Goal: Find specific page/section: Find specific page/section

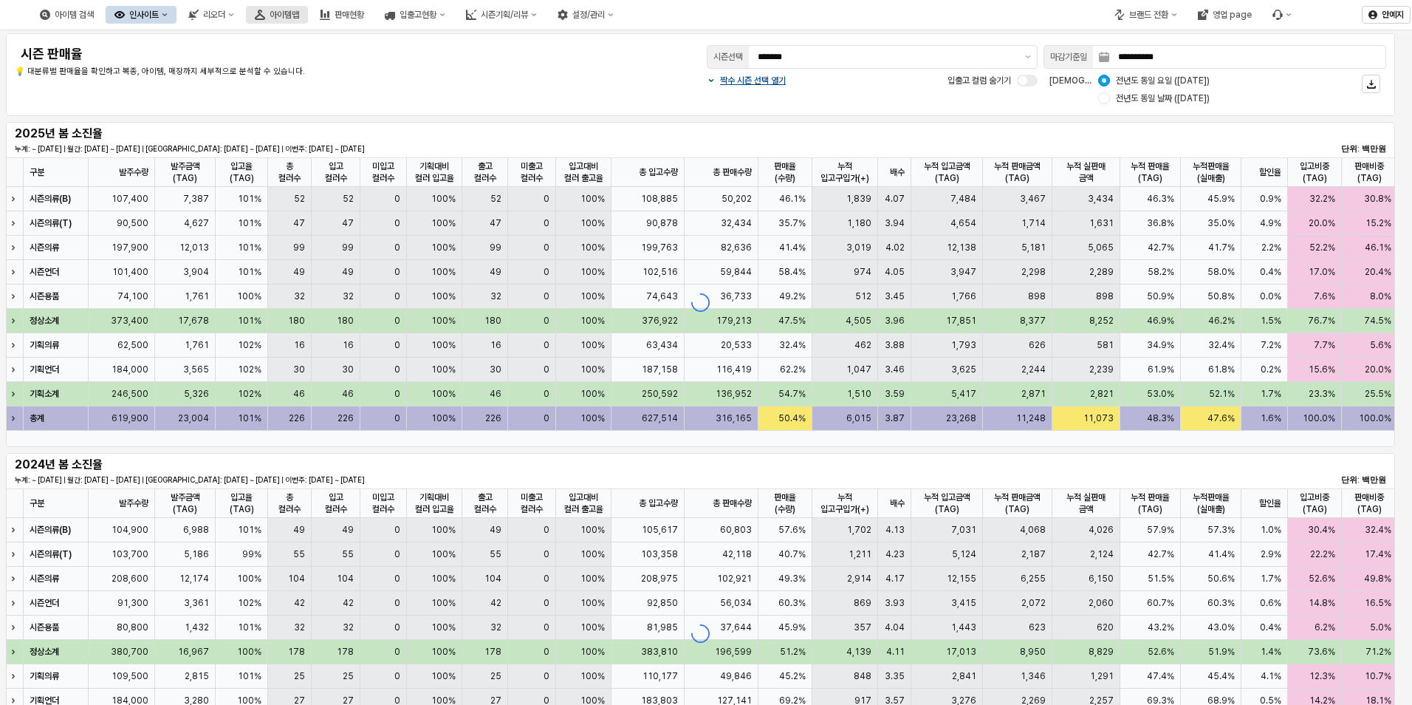
click at [308, 9] on button "아이템맵" at bounding box center [277, 15] width 62 height 18
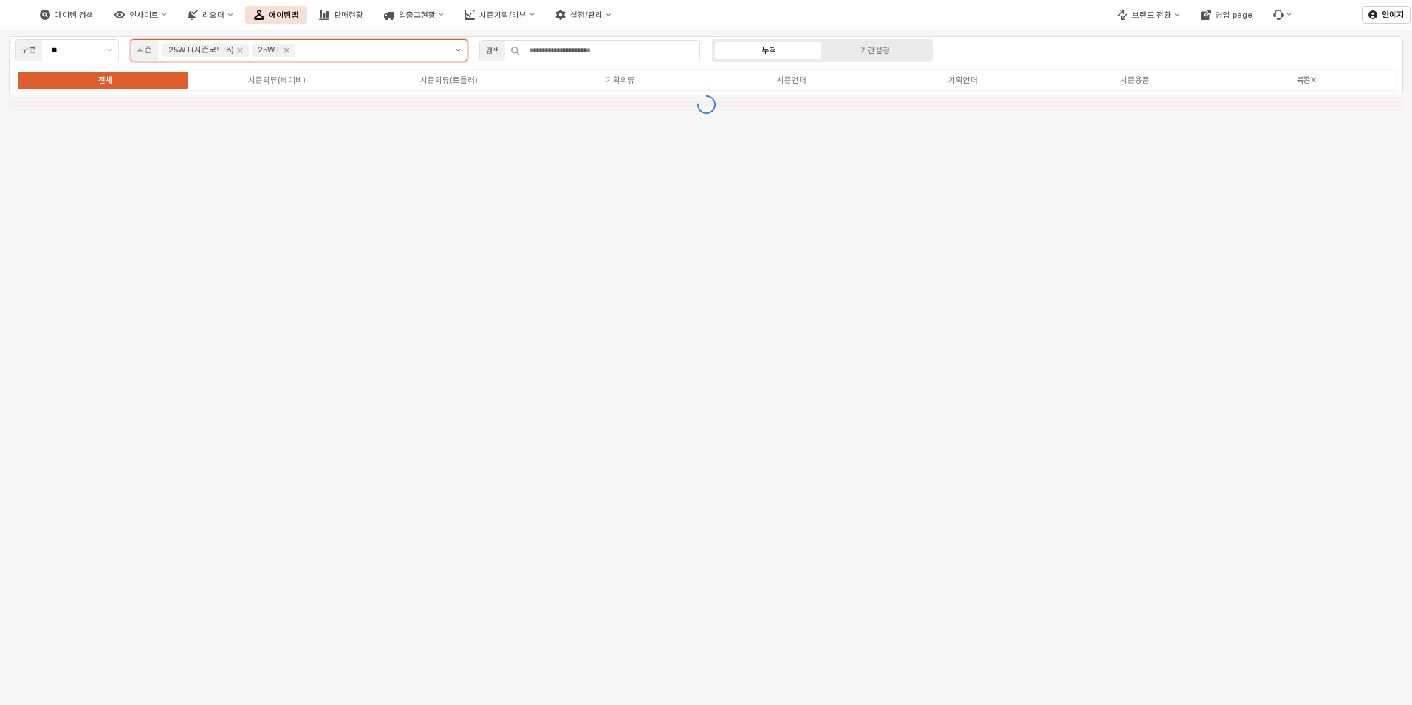
click at [458, 43] on button "제안 사항 표시" at bounding box center [458, 50] width 17 height 21
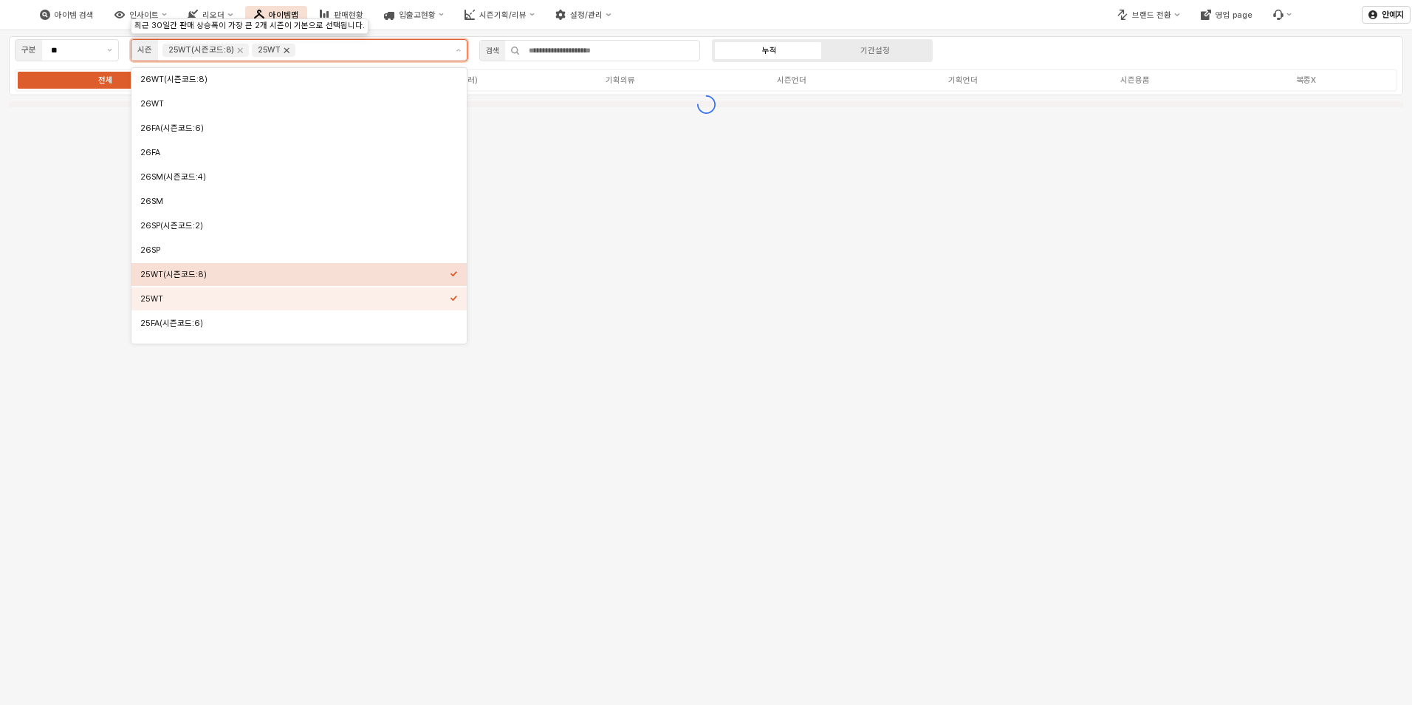
click at [287, 47] on icon "Remove 25WT" at bounding box center [287, 50] width 12 height 12
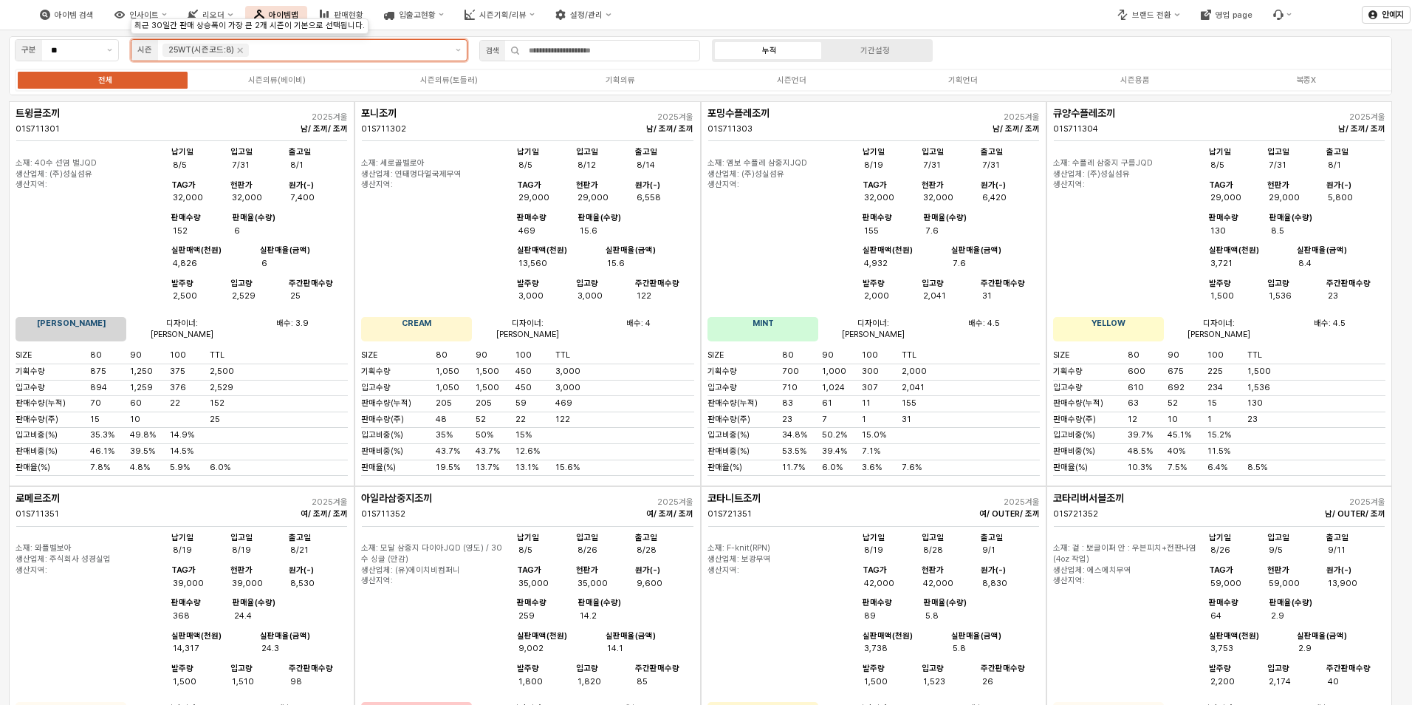
click at [236, 50] on icon "Remove 25WT(시즌코드:8)" at bounding box center [240, 50] width 12 height 12
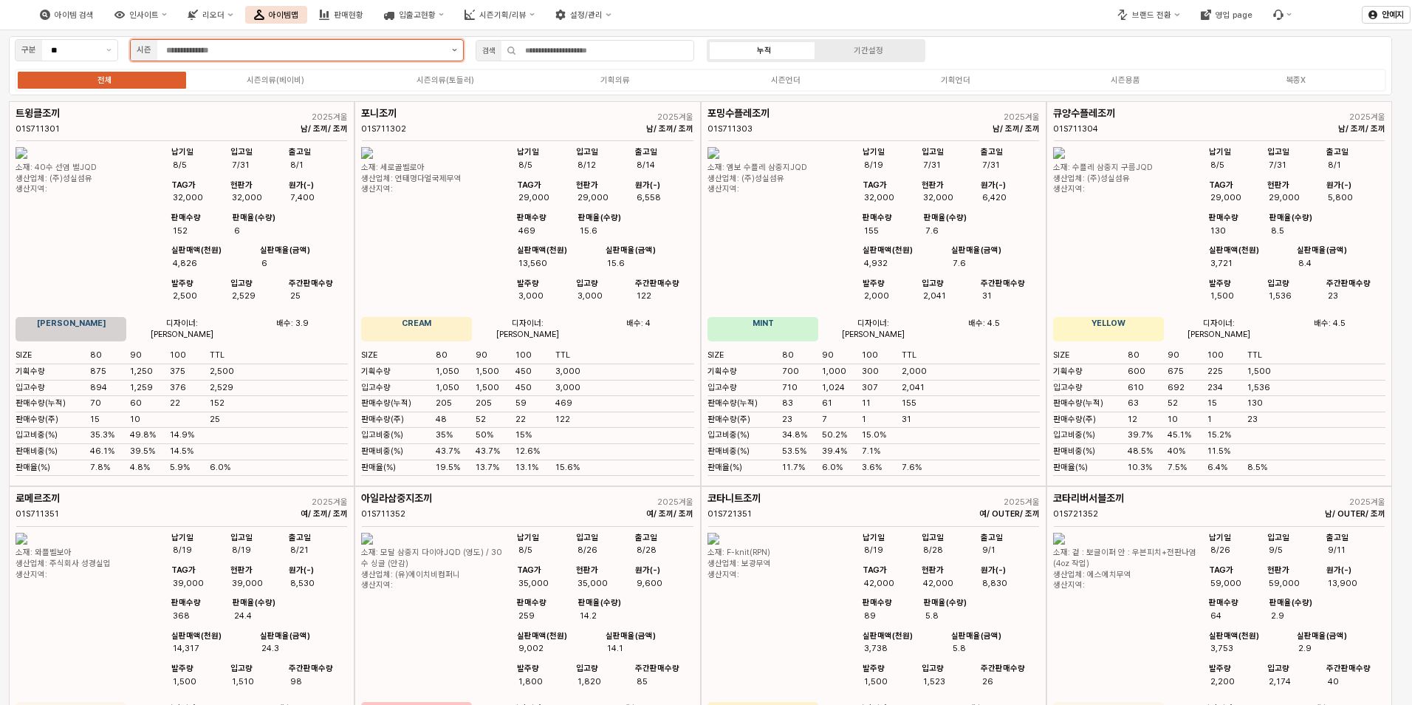
click at [457, 49] on button "제안 사항 표시" at bounding box center [454, 50] width 17 height 21
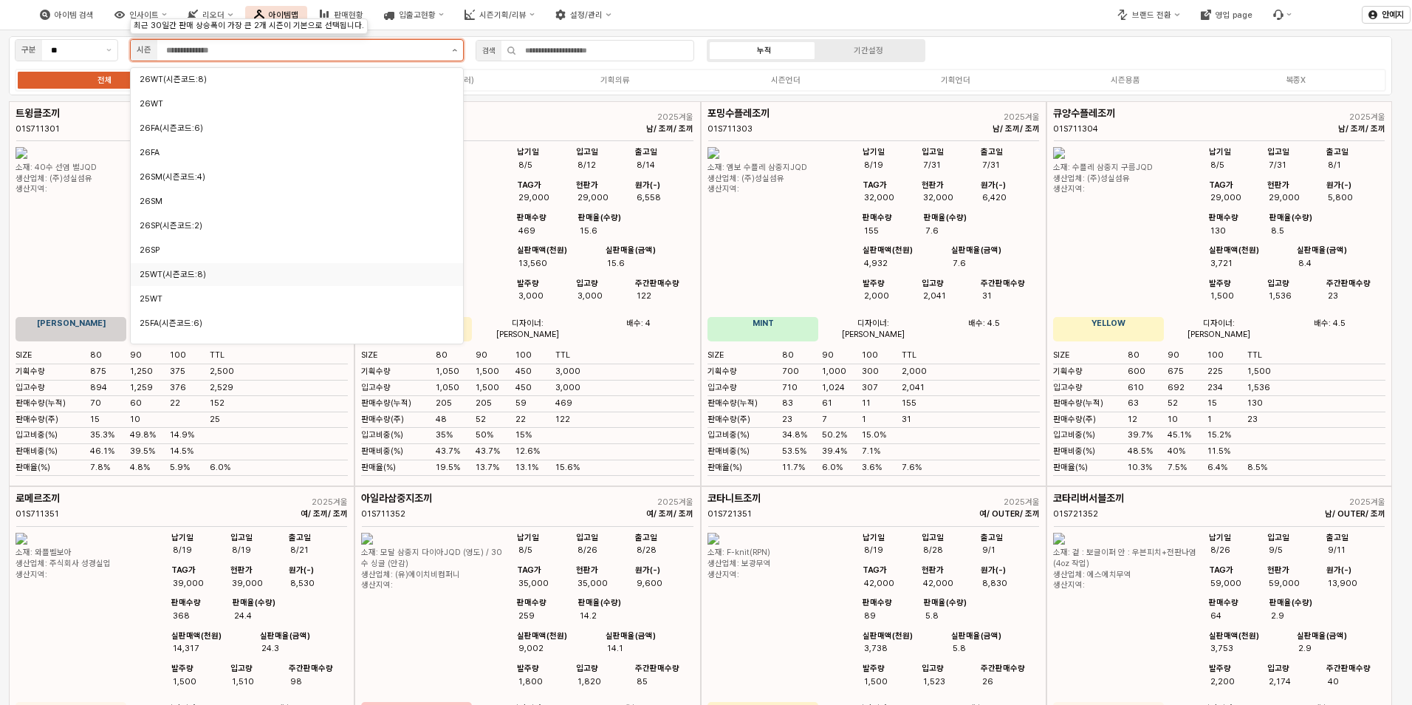
click at [453, 48] on button "제안 사항 표시" at bounding box center [454, 50] width 17 height 21
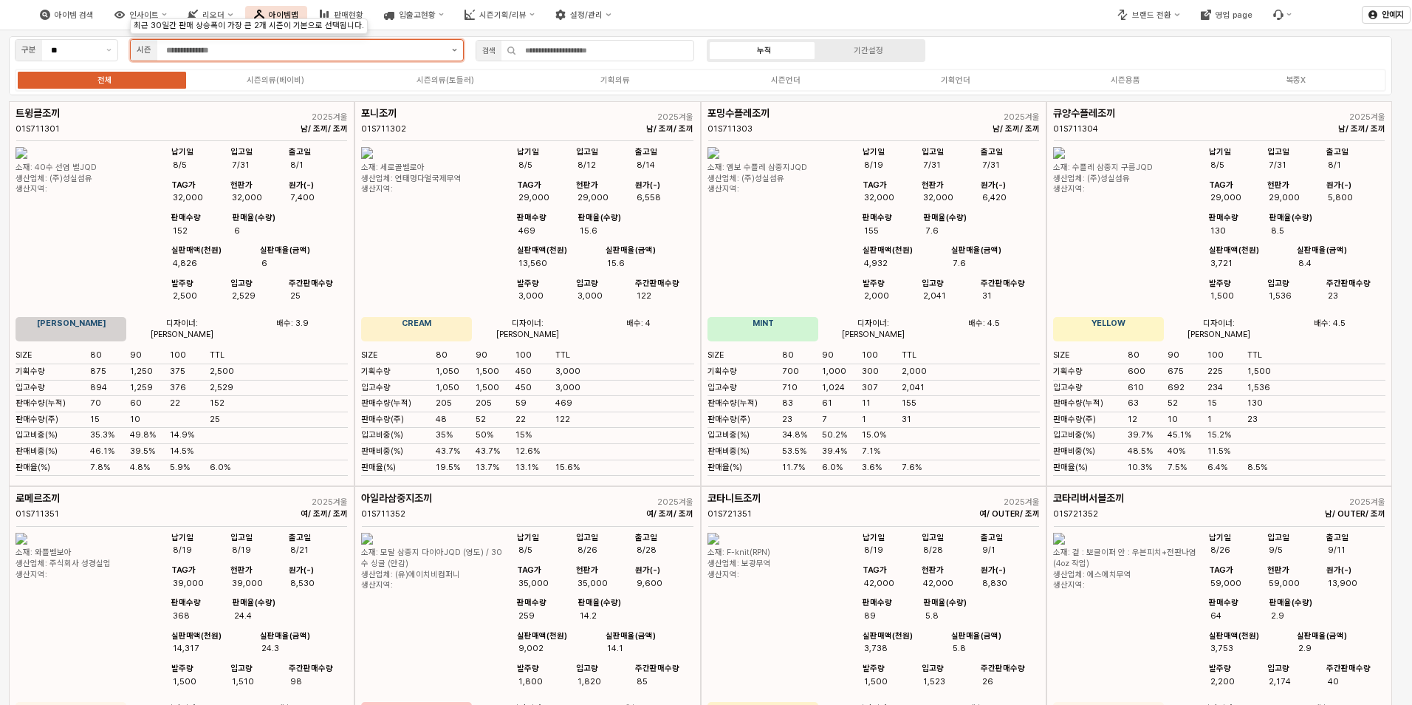
click at [453, 48] on button "제안 사항 표시" at bounding box center [454, 50] width 17 height 21
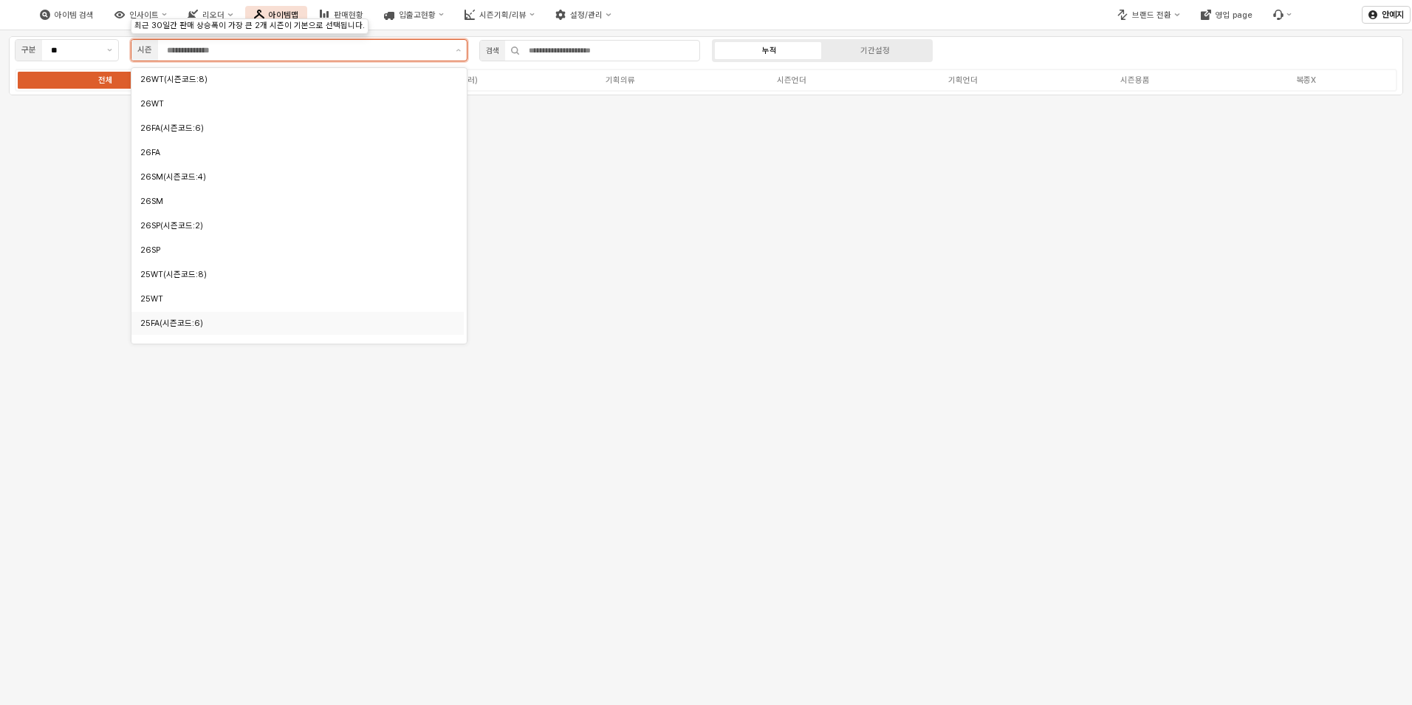
scroll to position [74, 0]
click at [206, 272] on div "25FA" at bounding box center [293, 273] width 306 height 11
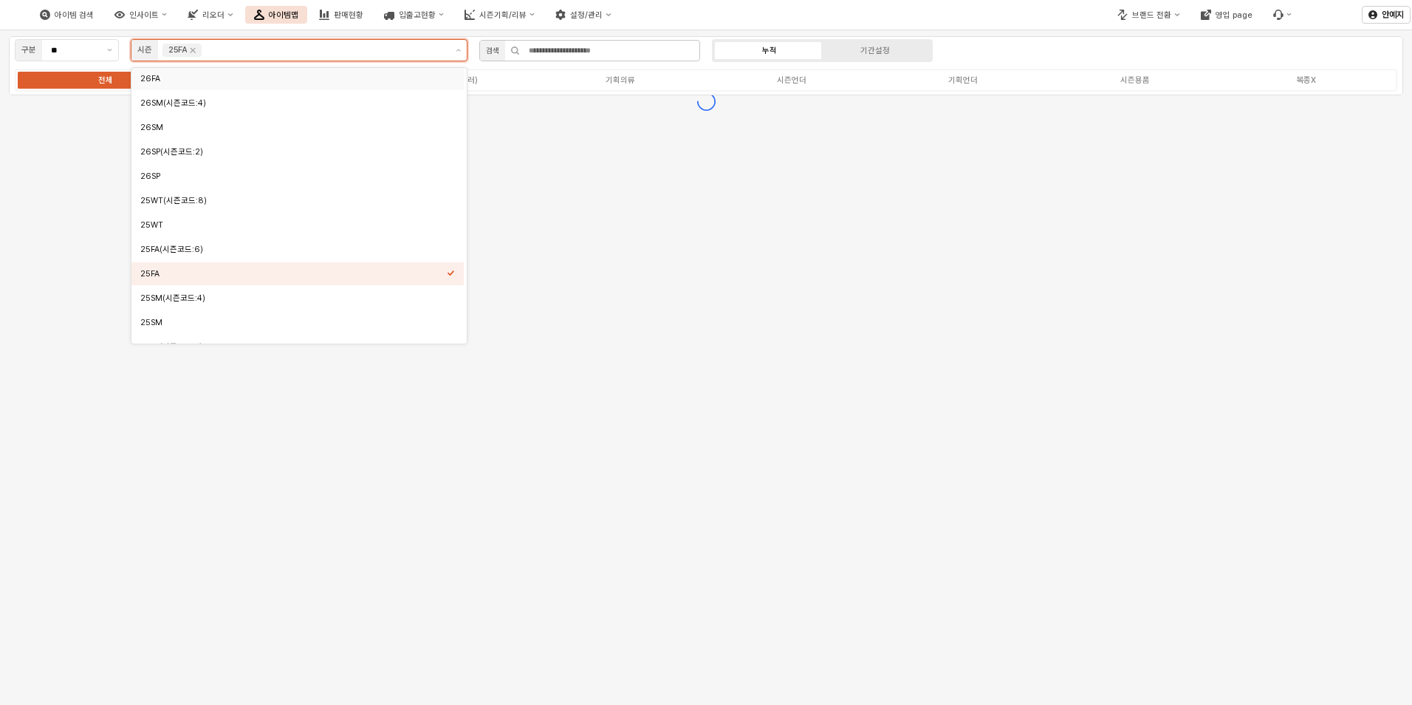
scroll to position [73, 0]
click at [1042, 47] on div "구분 ** 시즌 25FA 검색 누적 기간설정 전체 시즌의류(베이비) 시즌의류(토들러) 기획의류 시즌언더 기획언더 시즌용품 복종X" at bounding box center [706, 65] width 1394 height 59
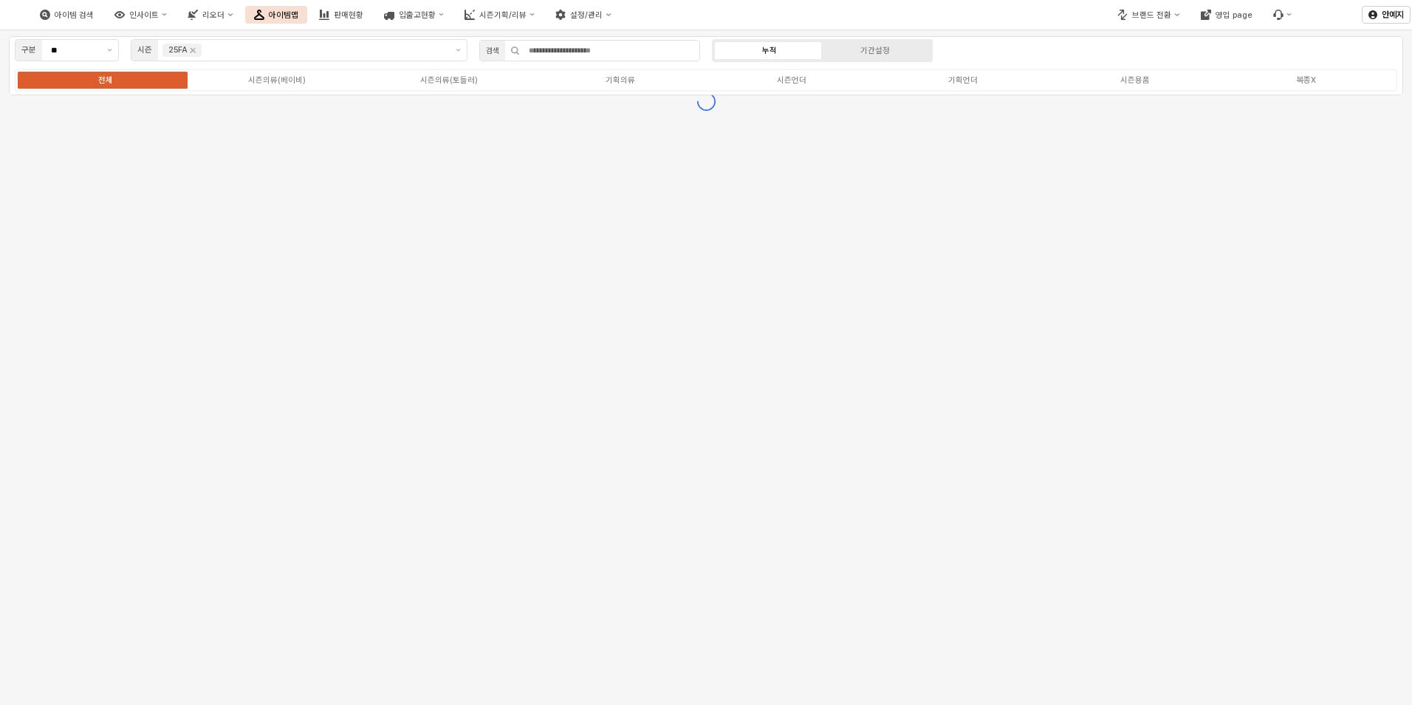
click at [448, 86] on div "전체 시즌의류(베이비) 시즌의류(토들러) 기획의류 시즌언더 기획언더 시즌용품 복종X" at bounding box center [706, 80] width 1382 height 23
click at [451, 80] on div "시즌의류(토들러)" at bounding box center [449, 80] width 58 height 10
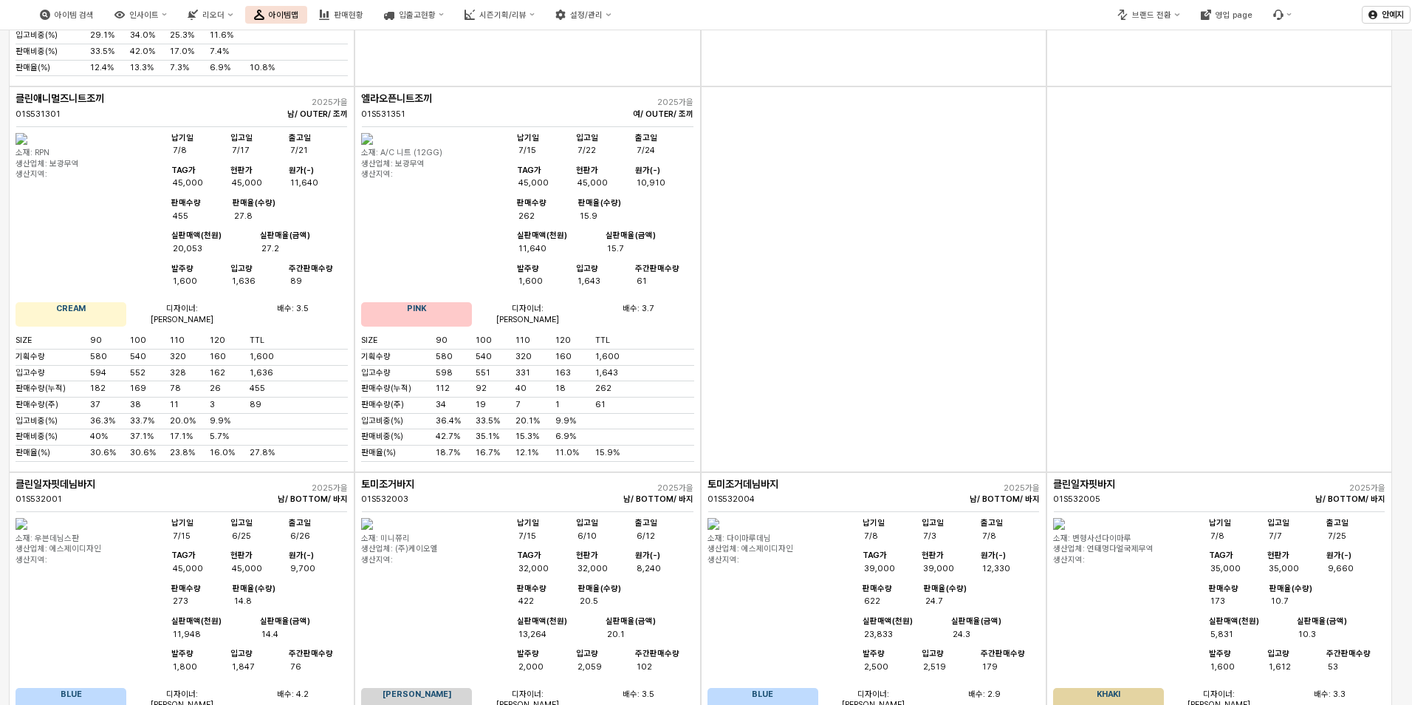
scroll to position [0, 0]
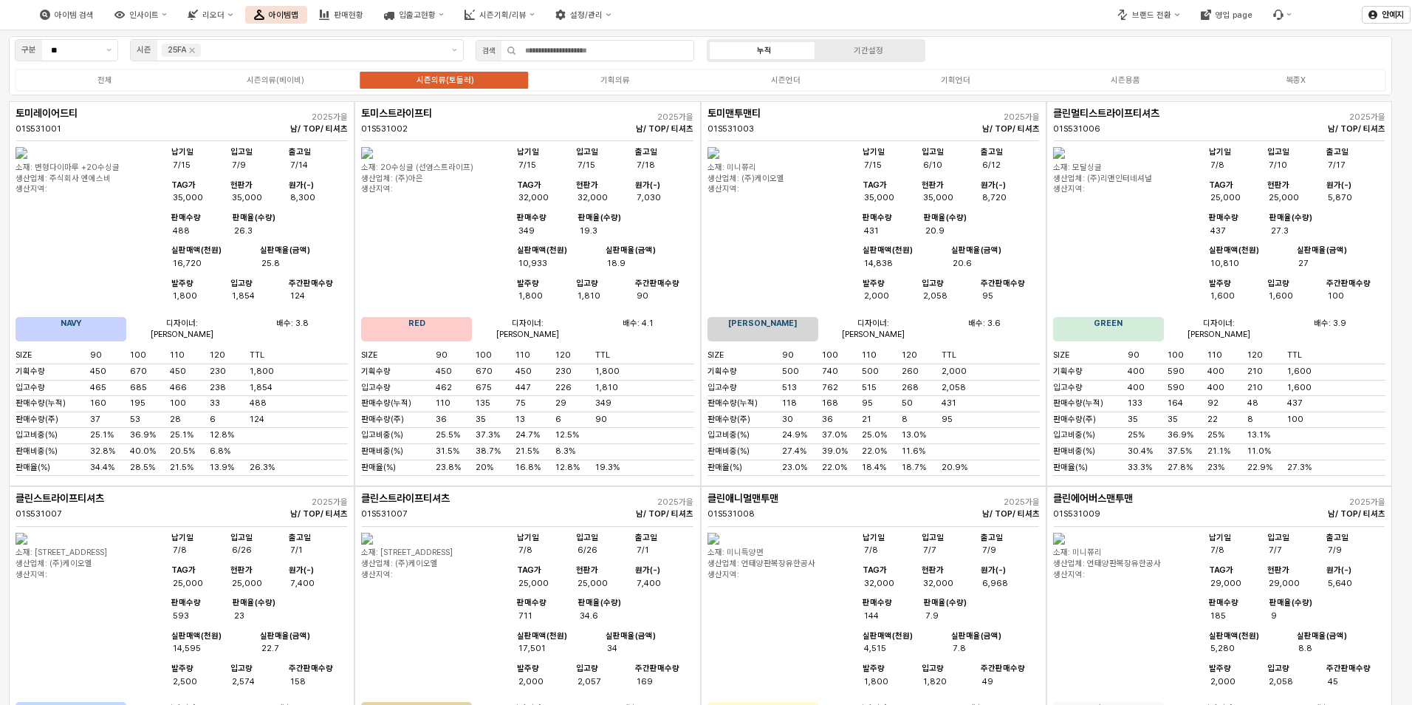
click at [296, 72] on div "전체 시즌의류(베이비) 시즌의류(토들러) 기획의류 시즌언더 기획언더 시즌용품 복종X" at bounding box center [700, 80] width 1371 height 23
click at [294, 78] on div "시즌의류(베이비)" at bounding box center [276, 80] width 58 height 10
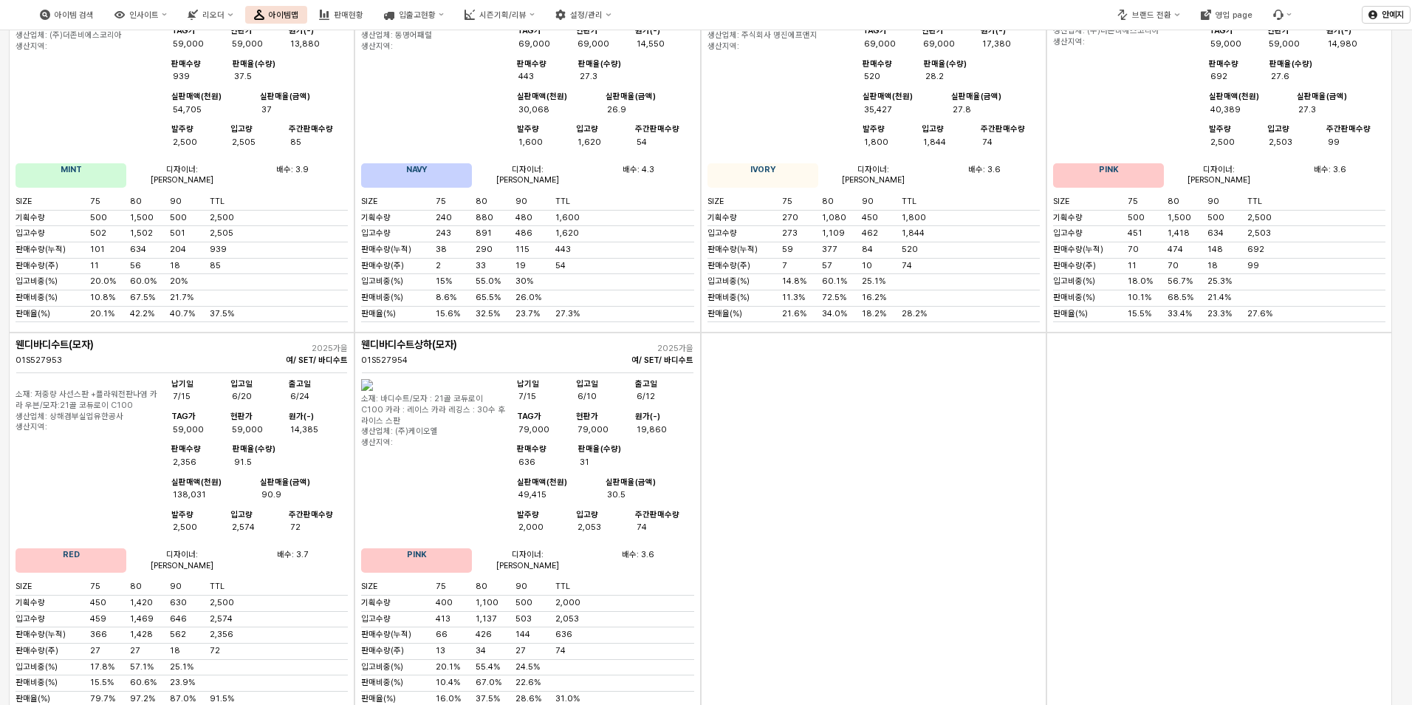
scroll to position [4392, 0]
click at [1041, 602] on div "App Frame" at bounding box center [874, 522] width 346 height 385
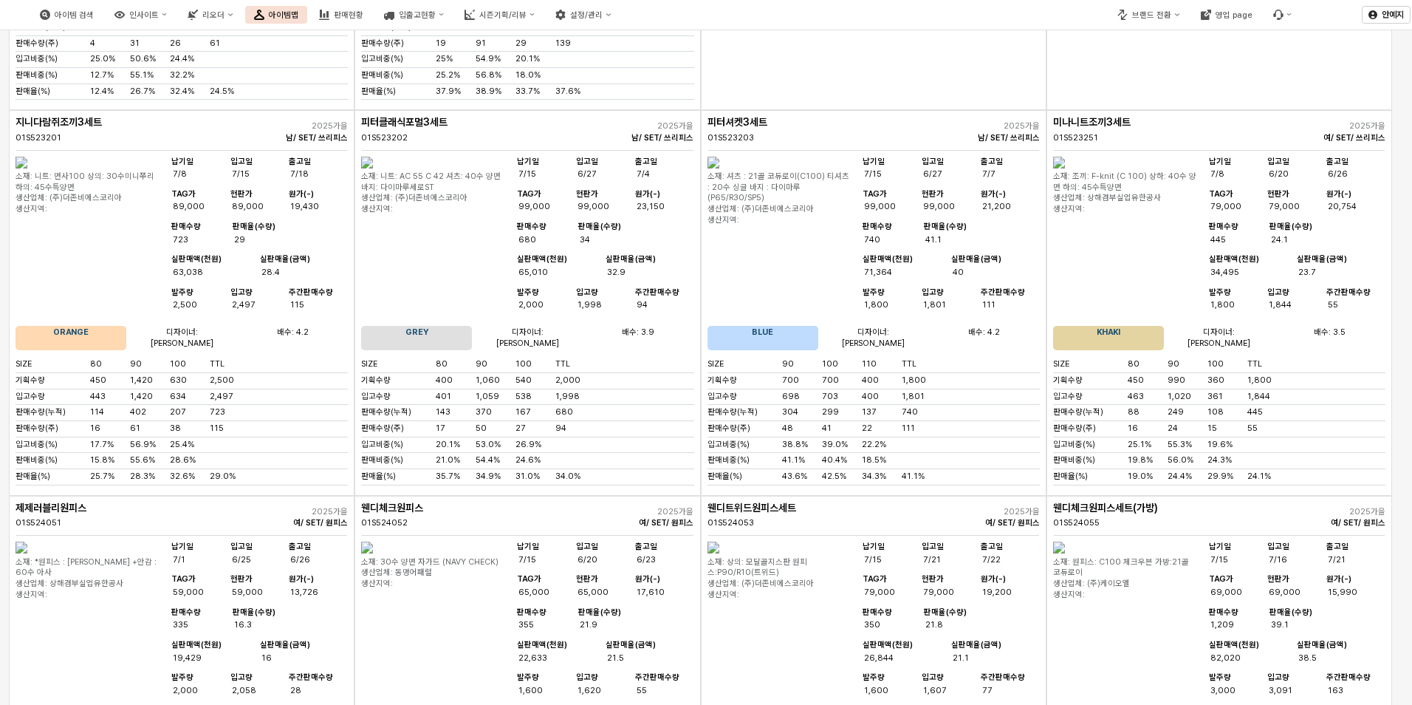
scroll to position [1881, 0]
